Goal: Find specific page/section: Find specific page/section

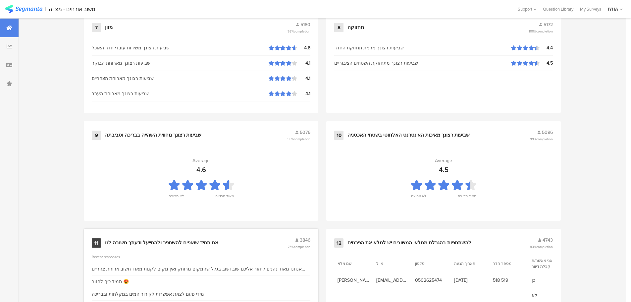
scroll to position [670, 0]
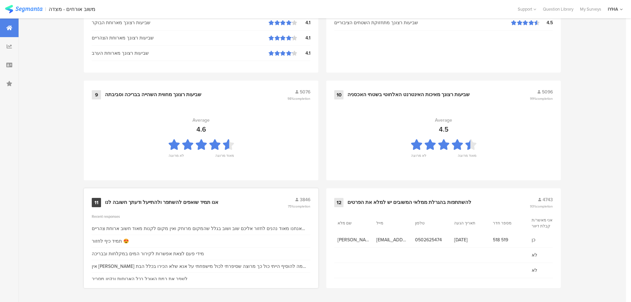
click at [195, 200] on div "אנו תמיד שואפים להשתפר ולהתייעל ודעתך חשובה לנו" at bounding box center [161, 202] width 113 height 7
